Goal: Navigation & Orientation: Find specific page/section

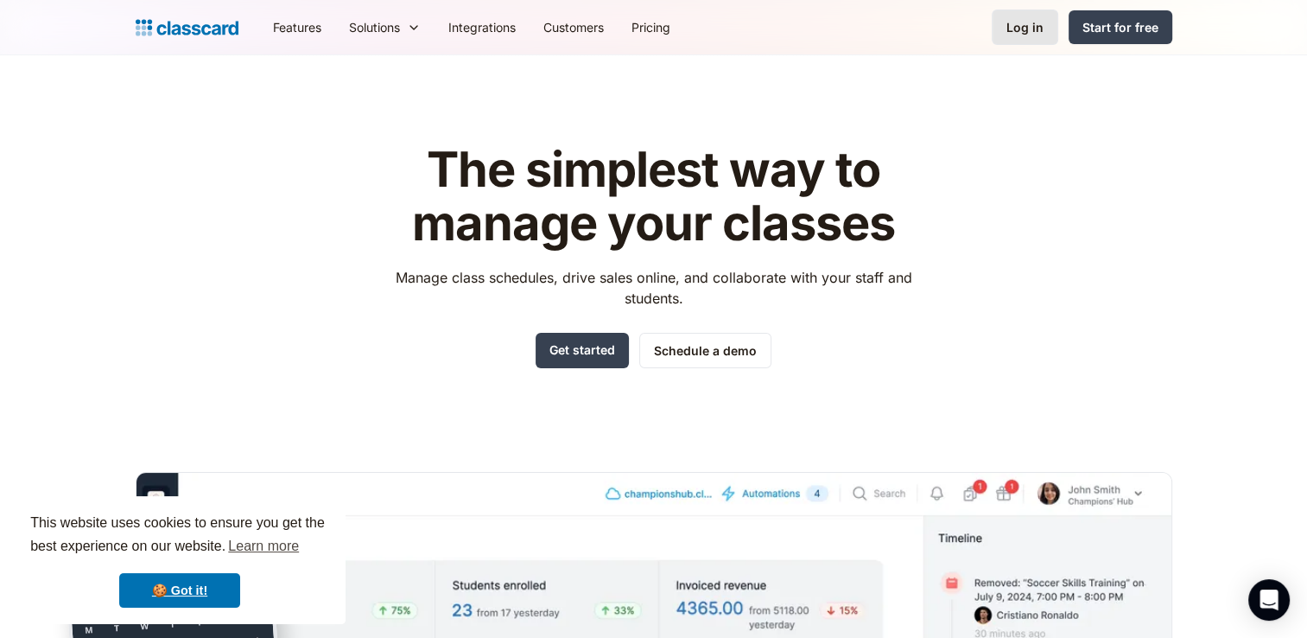
click at [1030, 24] on div "Log in" at bounding box center [1025, 27] width 37 height 18
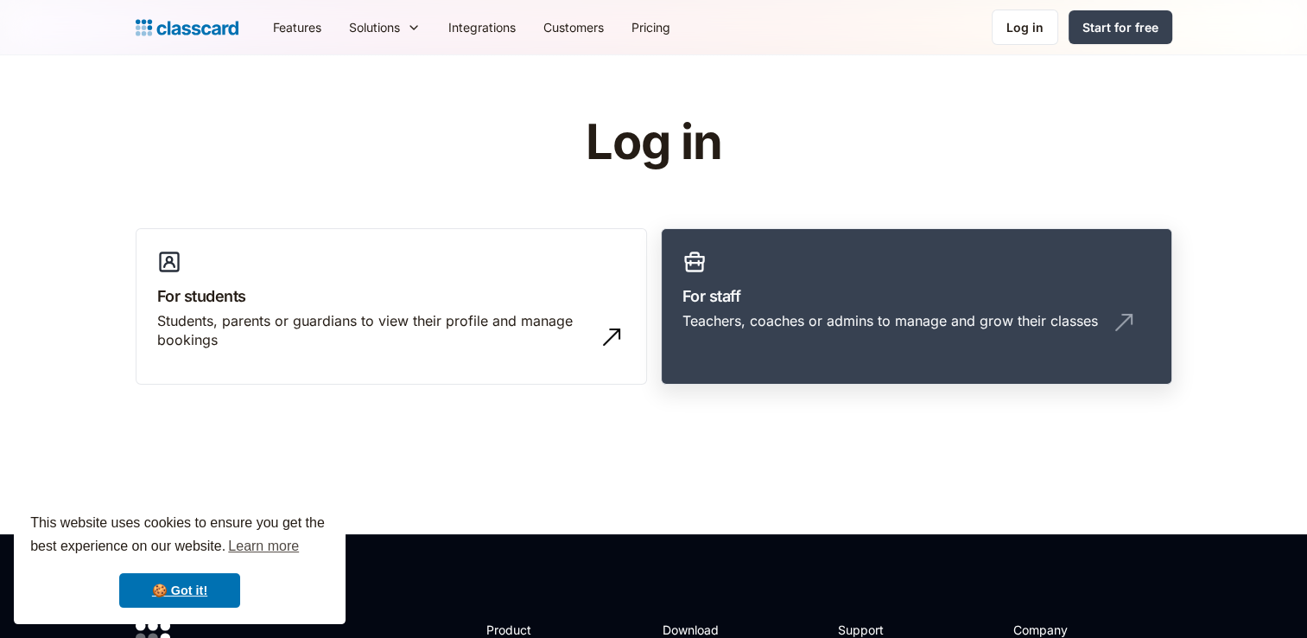
click at [849, 306] on h3 "For staff" at bounding box center [917, 295] width 468 height 23
